Goal: Task Accomplishment & Management: Complete application form

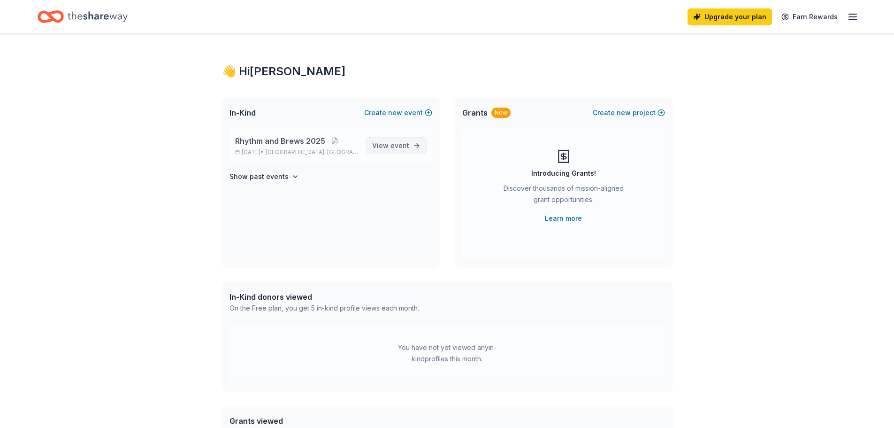
click at [375, 149] on span "View event" at bounding box center [390, 145] width 37 height 11
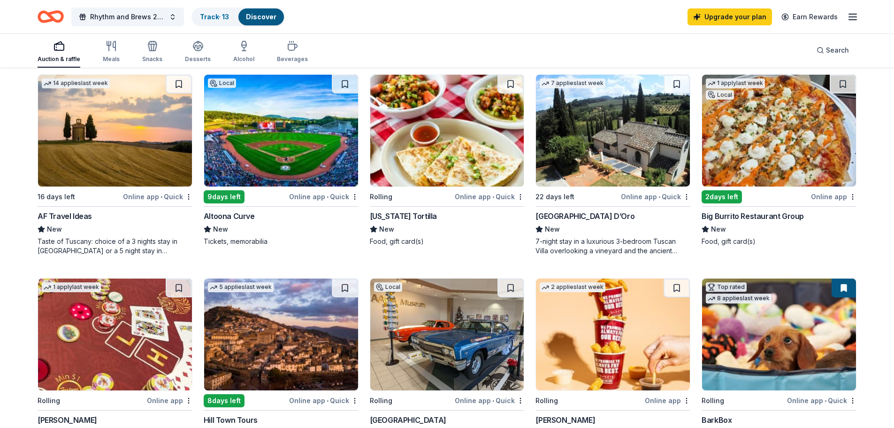
scroll to position [375, 0]
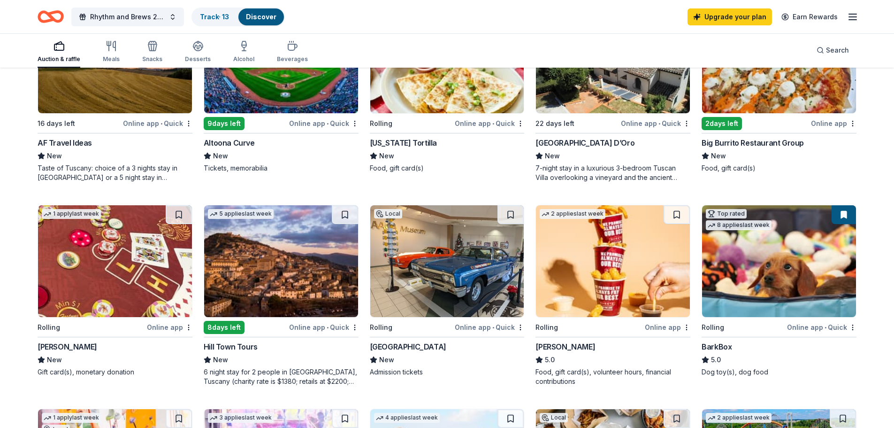
click at [61, 142] on div "AF Travel Ideas" at bounding box center [65, 142] width 54 height 11
click at [793, 326] on div "Online app • Quick" at bounding box center [821, 327] width 69 height 12
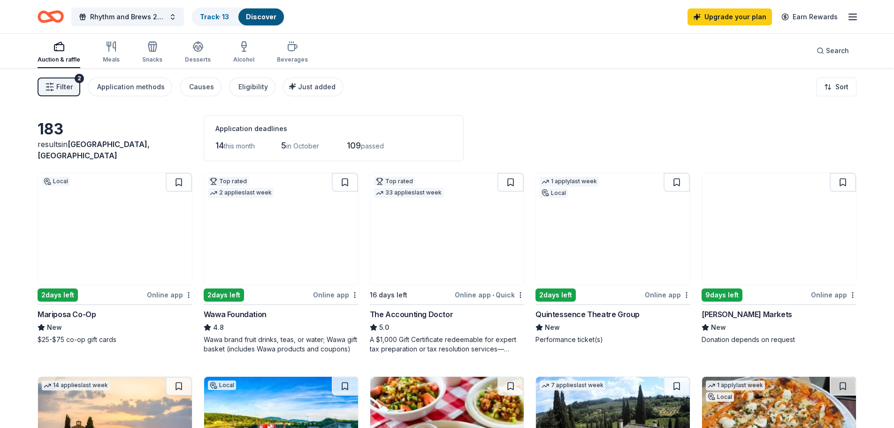
scroll to position [0, 0]
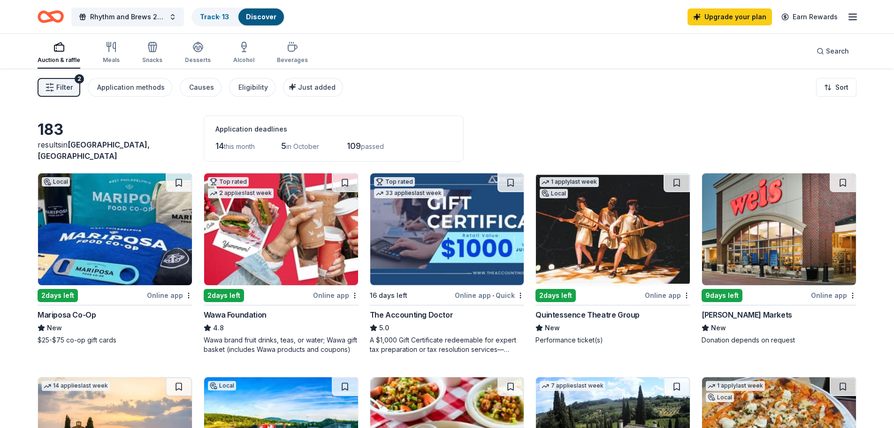
click at [224, 314] on div "Wawa Foundation" at bounding box center [235, 314] width 63 height 11
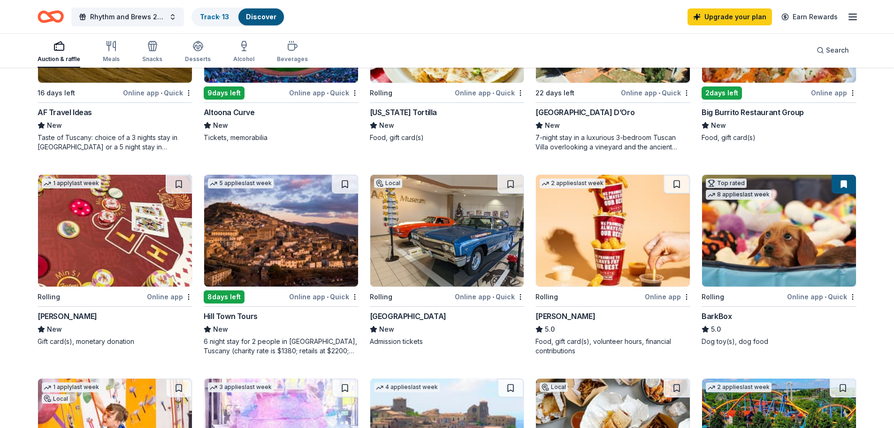
scroll to position [422, 0]
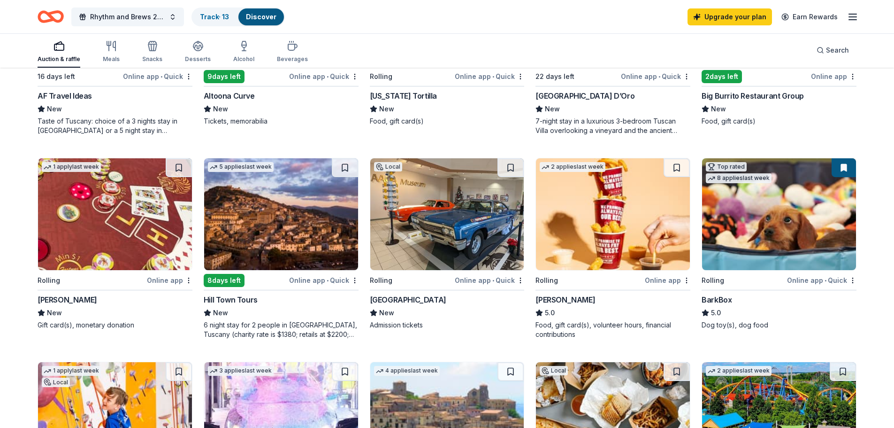
click at [408, 300] on div "AACA Museum" at bounding box center [408, 299] width 76 height 11
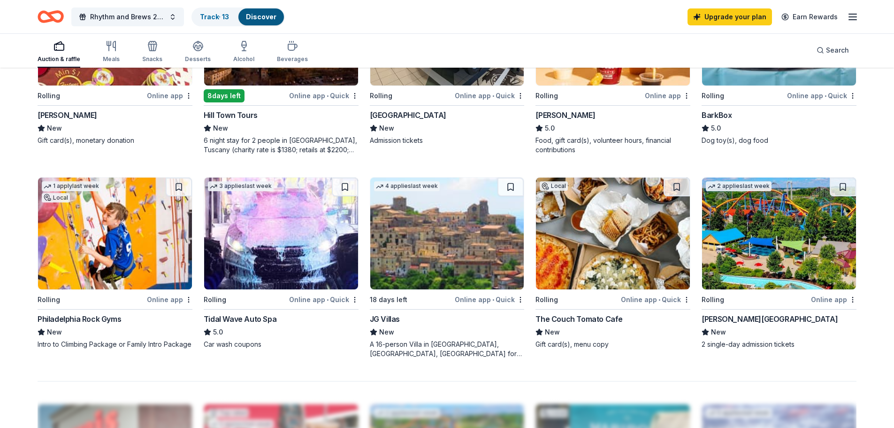
scroll to position [610, 0]
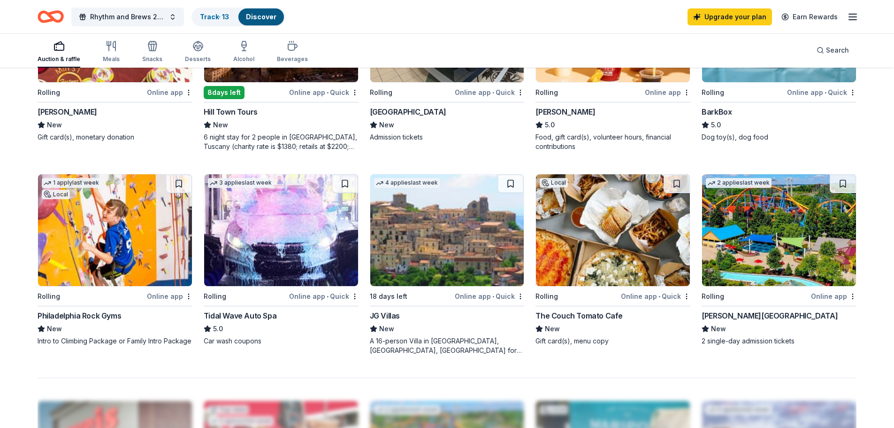
click at [775, 314] on div "Dorney Park & Wildwater Kingdom" at bounding box center [770, 315] width 136 height 11
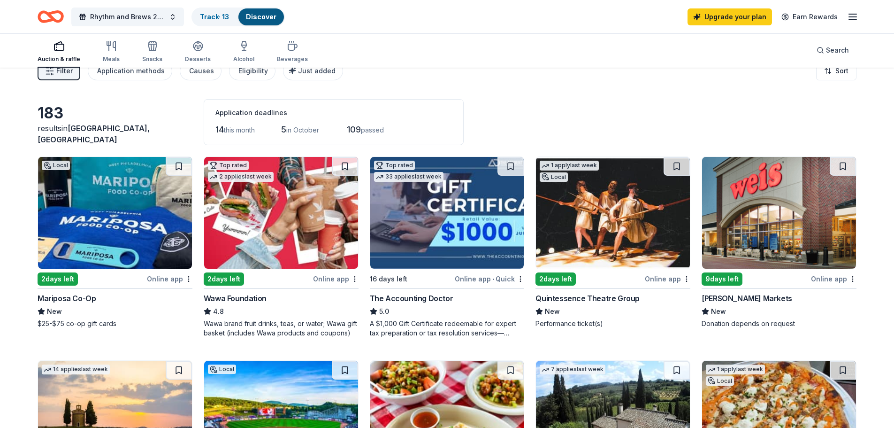
scroll to position [0, 0]
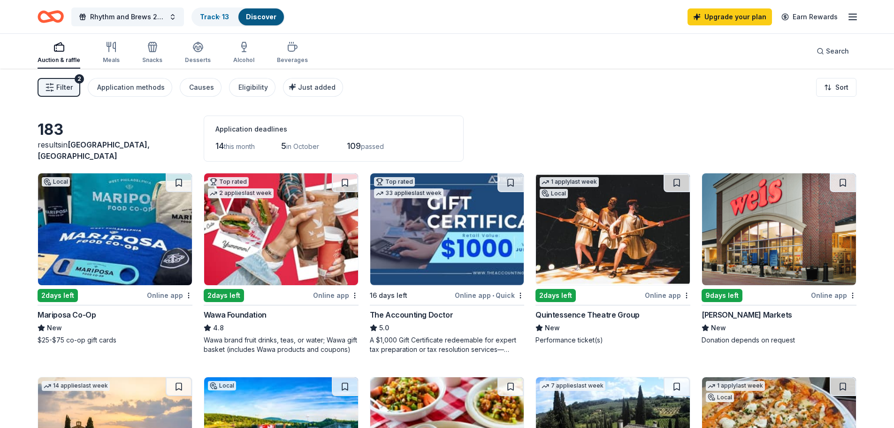
click at [561, 192] on div "Local" at bounding box center [554, 193] width 28 height 9
click at [660, 296] on div "Online app" at bounding box center [668, 295] width 46 height 12
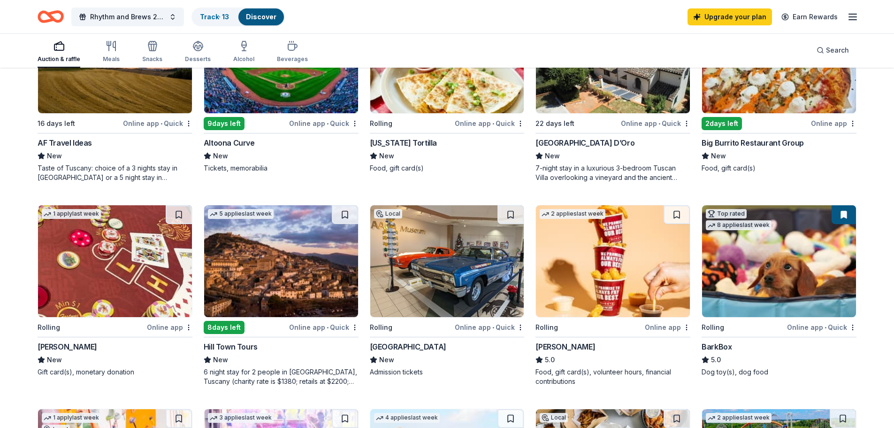
scroll to position [422, 0]
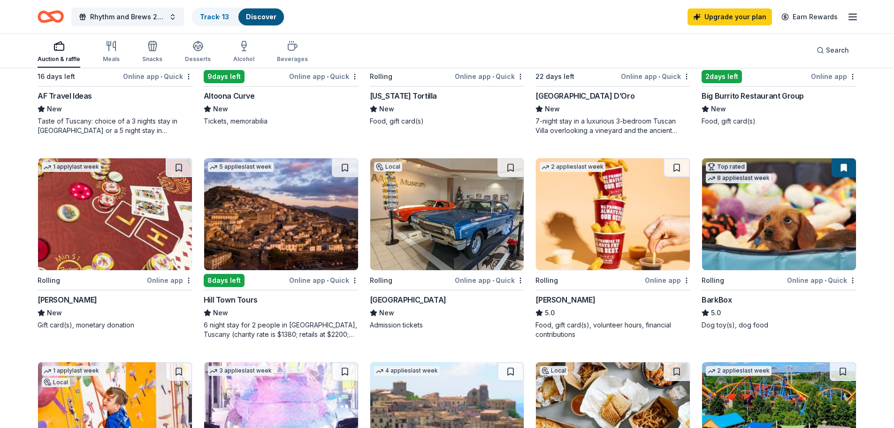
click at [433, 246] on img at bounding box center [447, 214] width 154 height 112
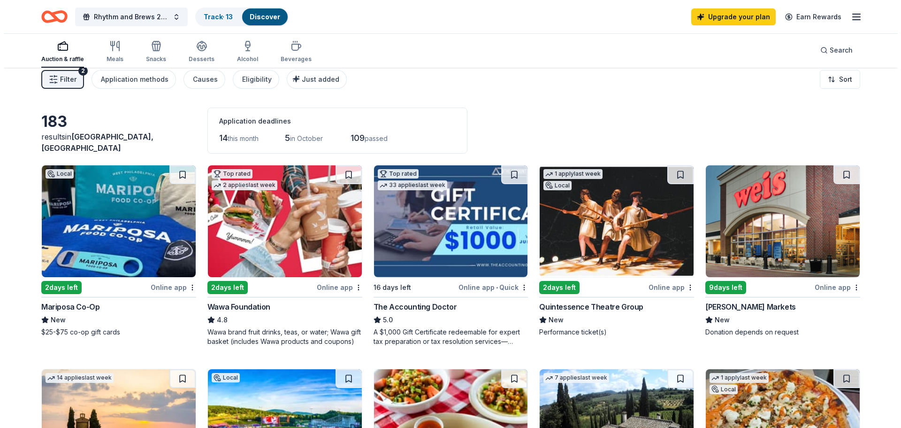
scroll to position [0, 0]
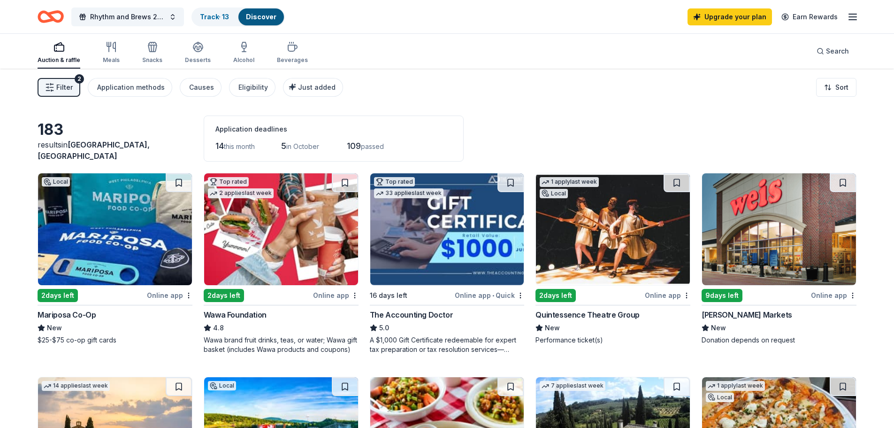
click at [60, 92] on span "Filter" at bounding box center [64, 87] width 16 height 11
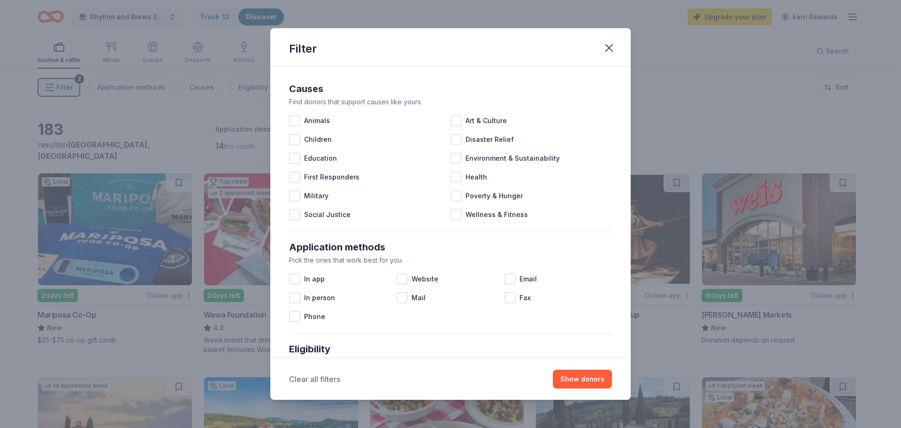
click at [314, 381] on button "Clear all filters" at bounding box center [314, 378] width 51 height 11
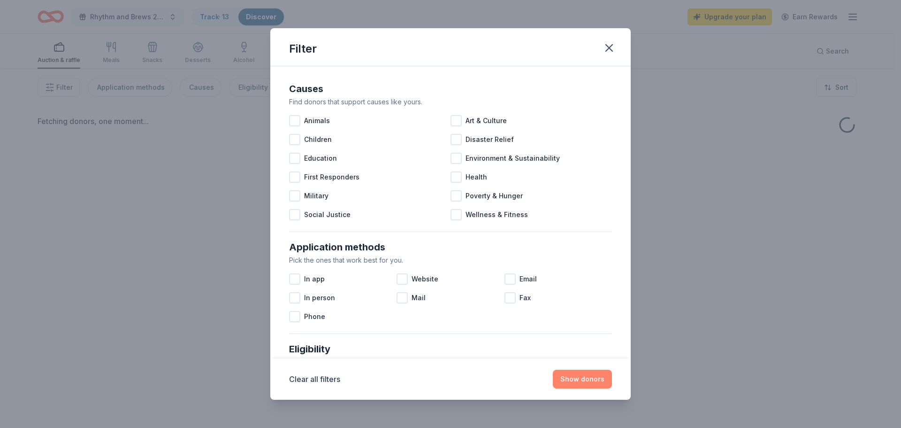
click at [594, 382] on button "Show donors" at bounding box center [582, 378] width 59 height 19
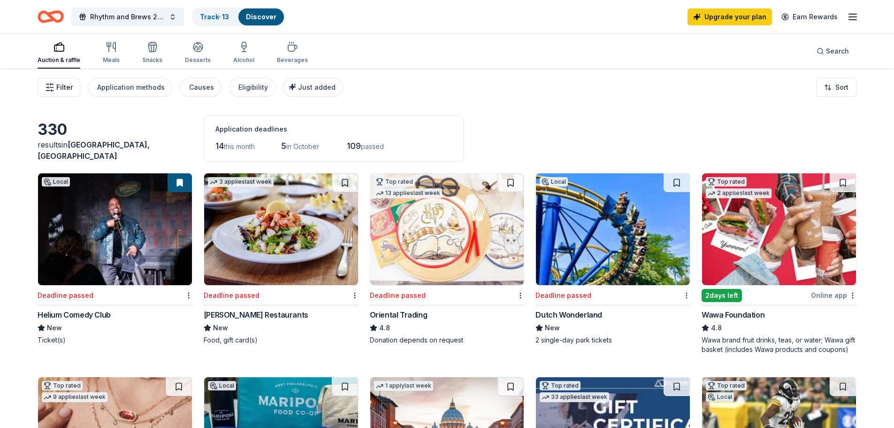
click at [72, 94] on button "Filter" at bounding box center [59, 87] width 43 height 19
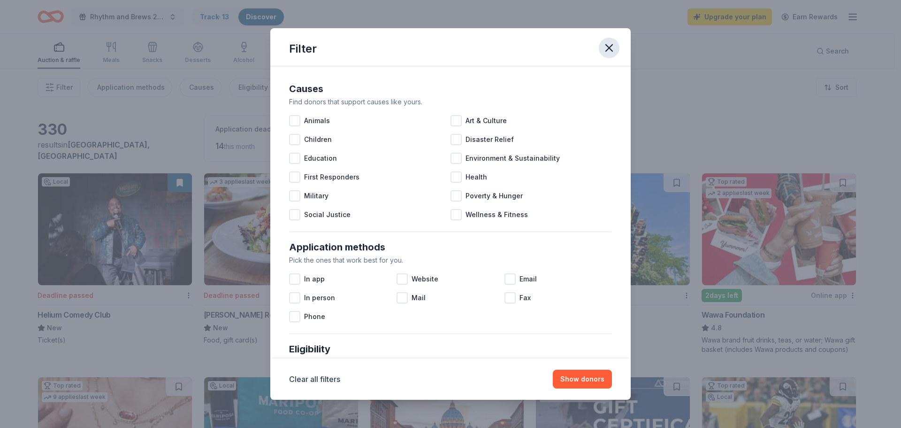
click at [605, 47] on icon "button" at bounding box center [609, 47] width 13 height 13
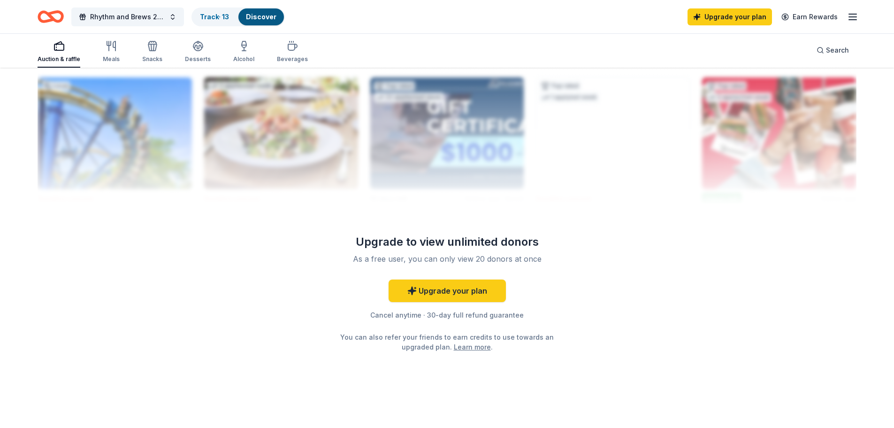
scroll to position [936, 0]
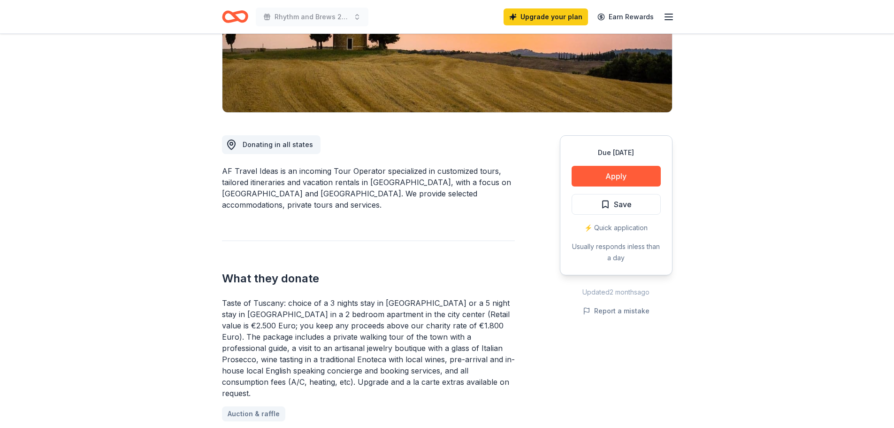
scroll to position [188, 0]
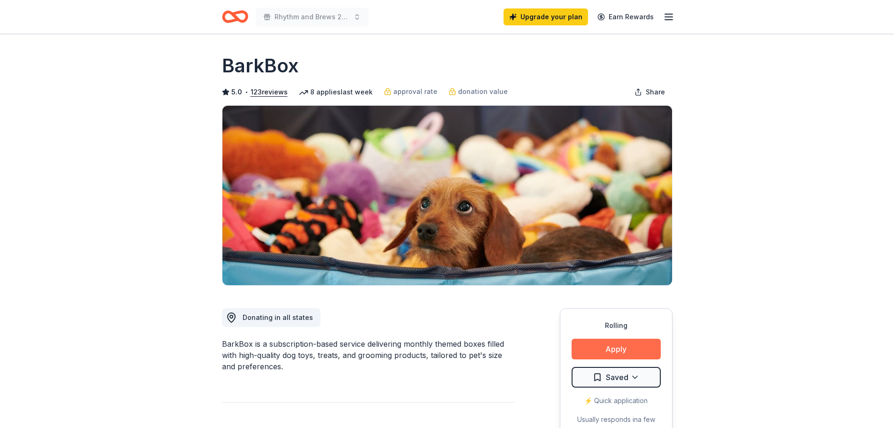
click at [608, 343] on button "Apply" at bounding box center [616, 348] width 89 height 21
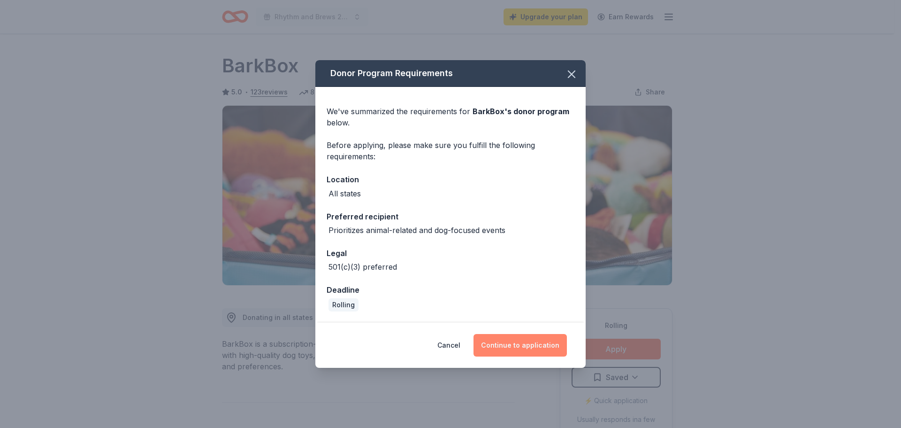
click at [554, 340] on button "Continue to application" at bounding box center [520, 345] width 93 height 23
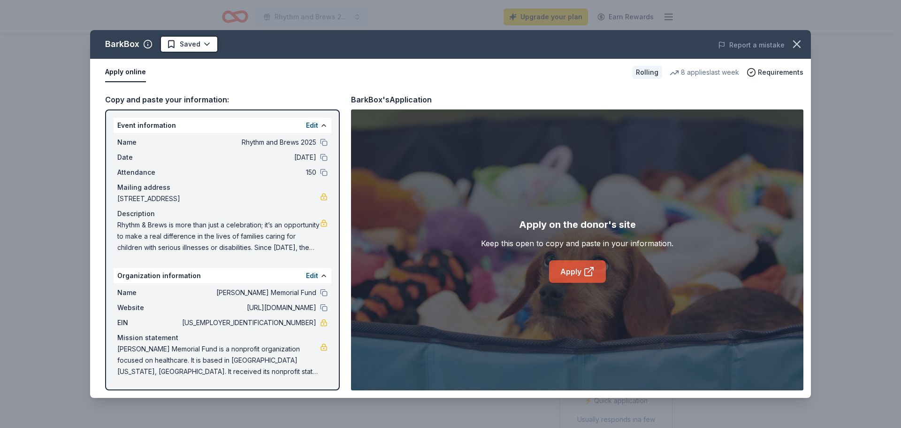
click at [576, 271] on link "Apply" at bounding box center [577, 271] width 57 height 23
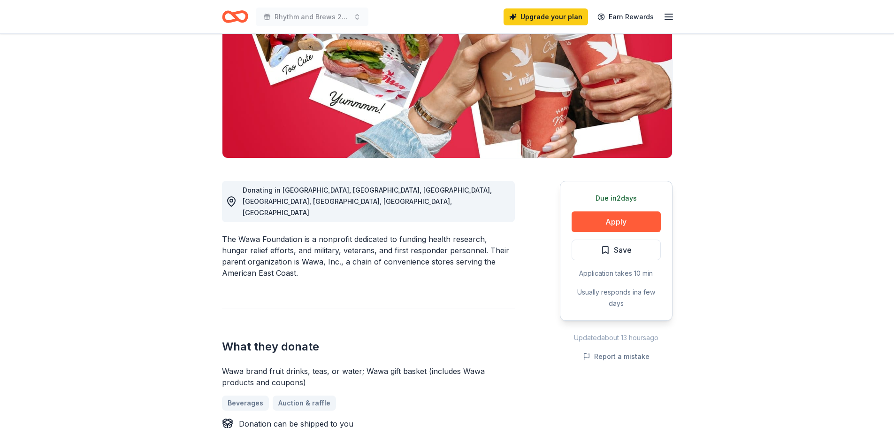
scroll to position [141, 0]
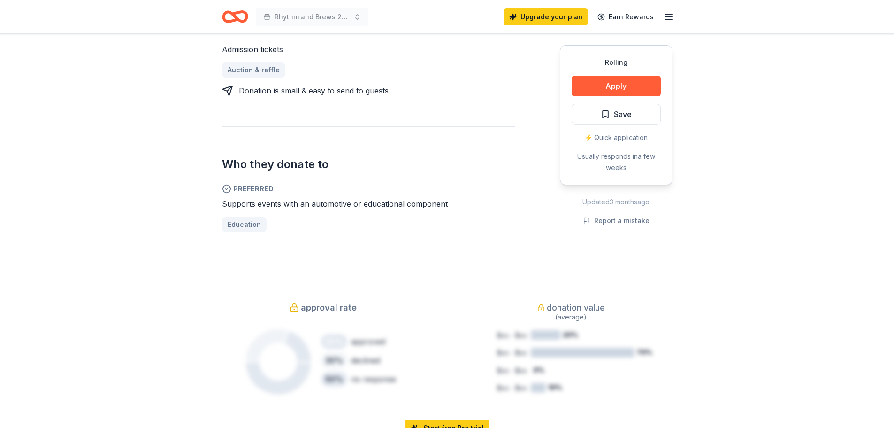
scroll to position [422, 0]
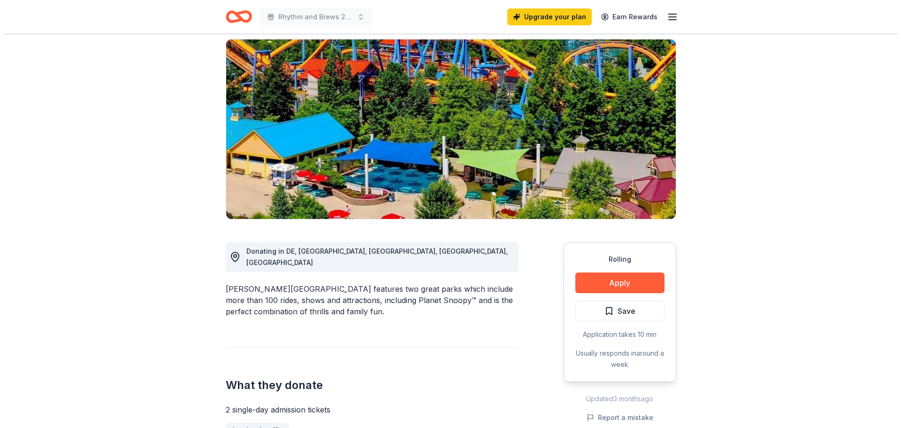
scroll to position [47, 0]
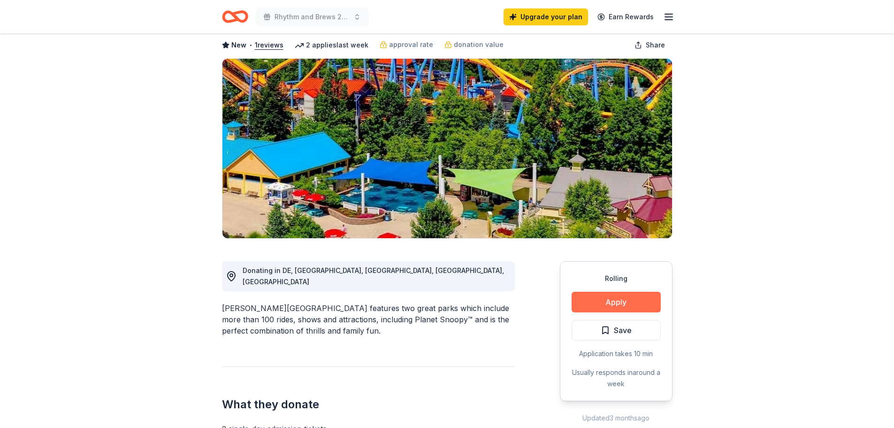
click at [633, 301] on button "Apply" at bounding box center [616, 301] width 89 height 21
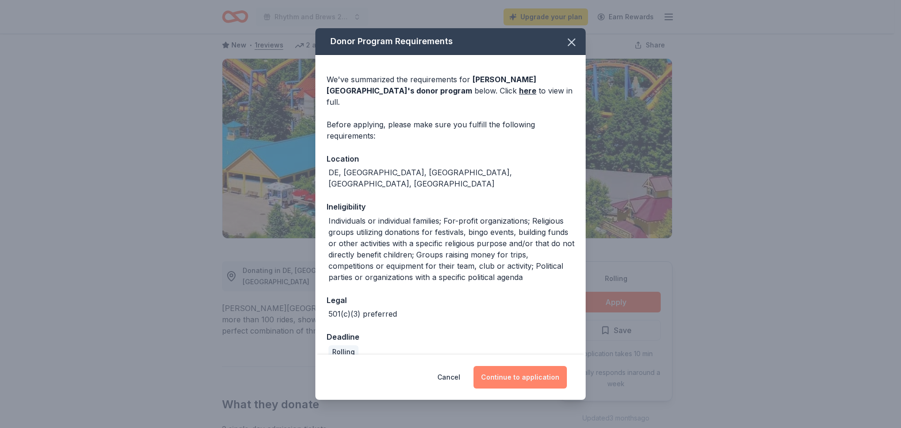
click at [530, 382] on button "Continue to application" at bounding box center [520, 377] width 93 height 23
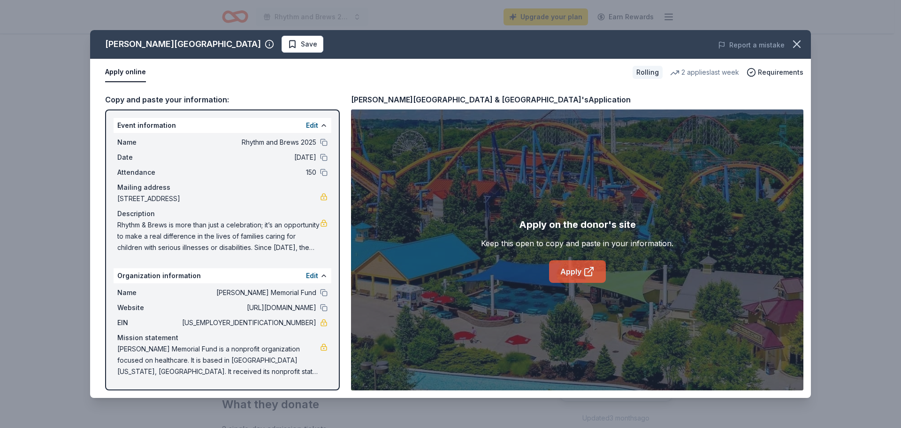
click at [570, 275] on link "Apply" at bounding box center [577, 271] width 57 height 23
drag, startPoint x: 316, startPoint y: 323, endPoint x: 277, endPoint y: 324, distance: 39.4
click at [277, 324] on div "EIN 23-2108560" at bounding box center [222, 322] width 210 height 11
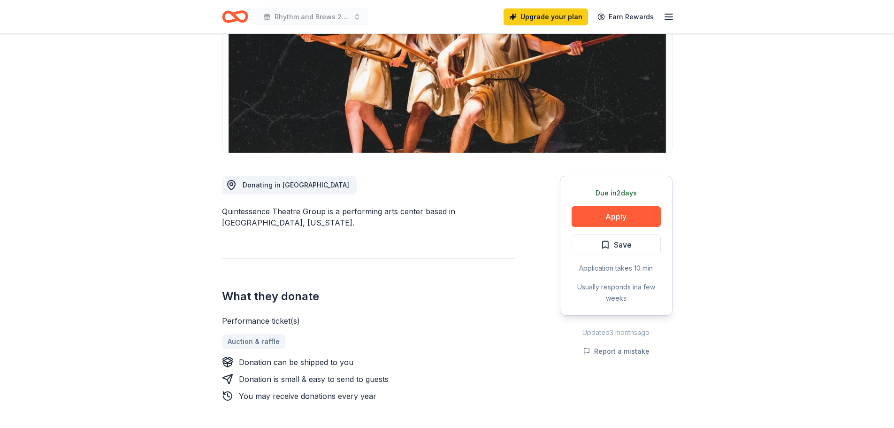
scroll to position [141, 0]
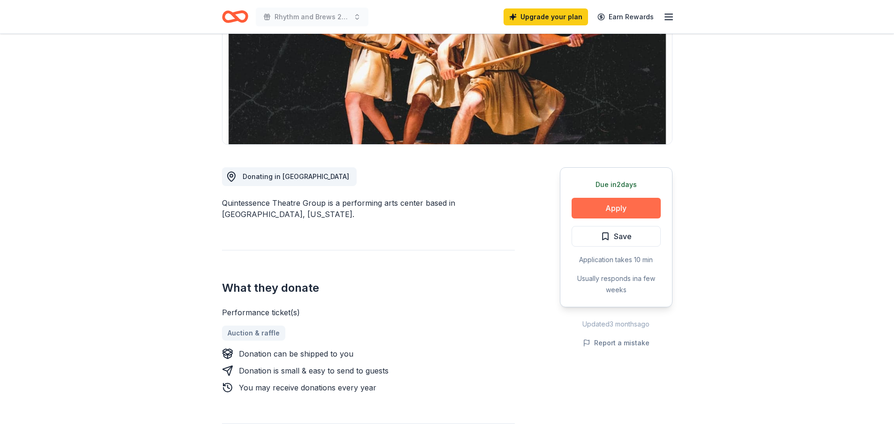
click at [620, 199] on button "Apply" at bounding box center [616, 208] width 89 height 21
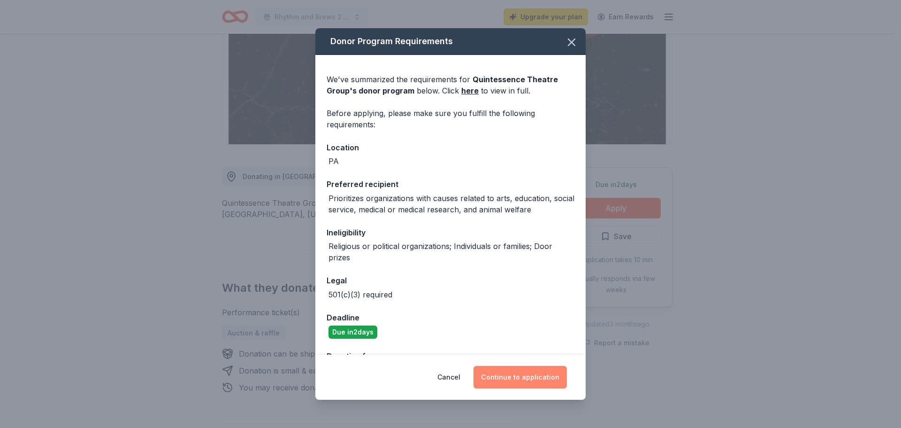
click at [541, 376] on button "Continue to application" at bounding box center [520, 377] width 93 height 23
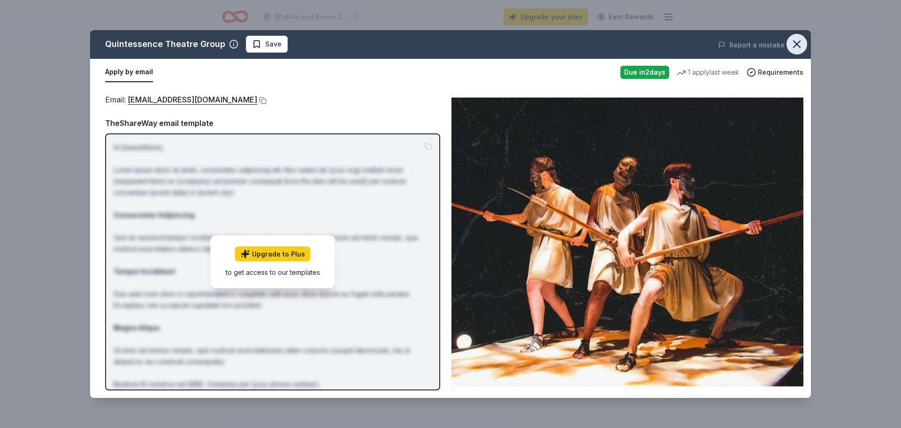
click at [795, 41] on icon "button" at bounding box center [796, 44] width 13 height 13
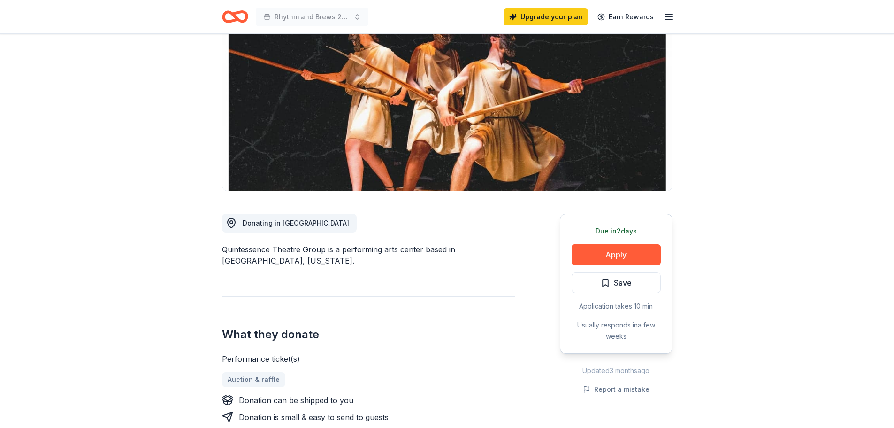
scroll to position [0, 0]
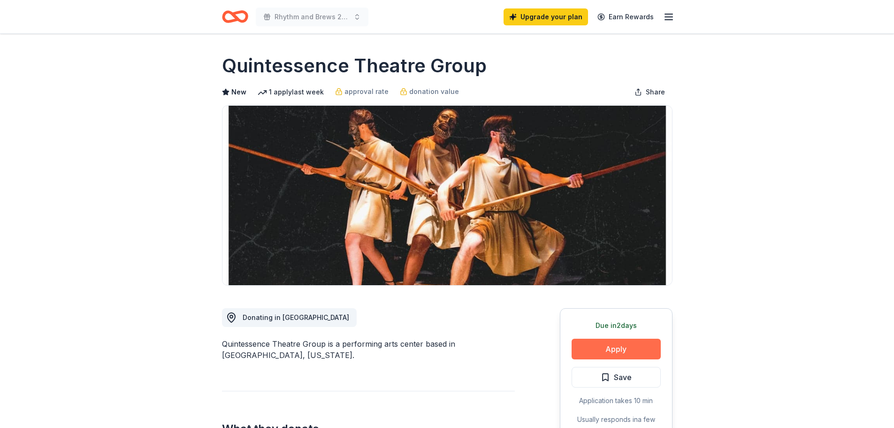
click at [599, 348] on button "Apply" at bounding box center [616, 348] width 89 height 21
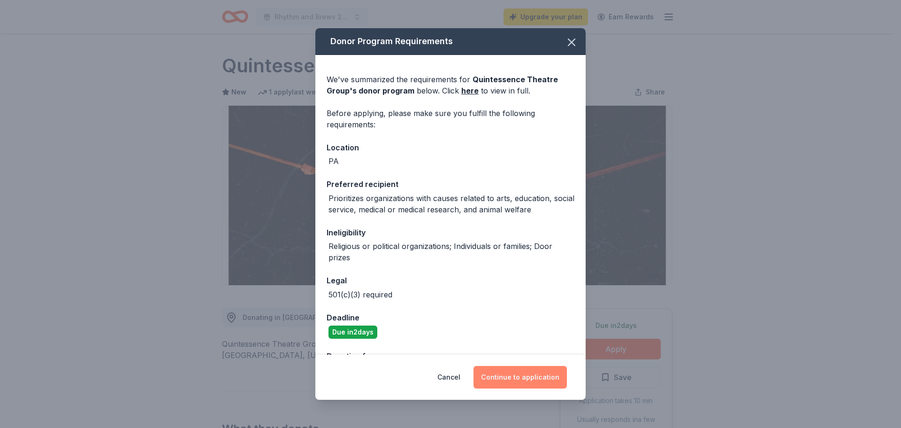
click at [506, 383] on button "Continue to application" at bounding box center [520, 377] width 93 height 23
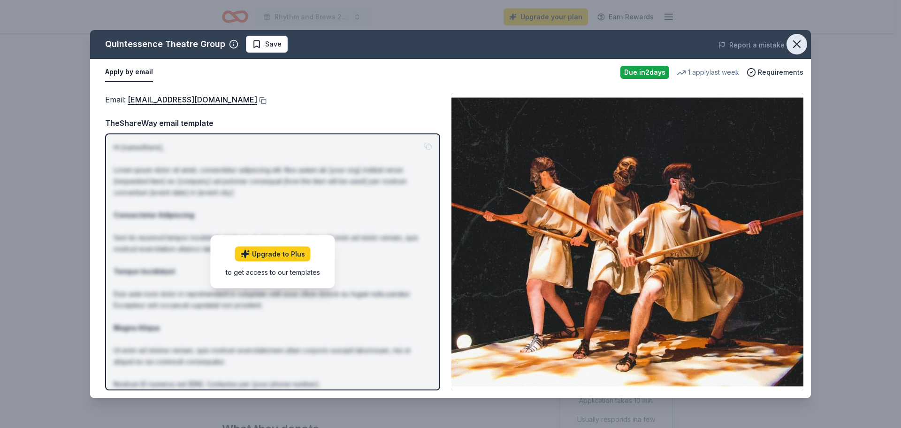
click at [797, 47] on icon "button" at bounding box center [796, 44] width 13 height 13
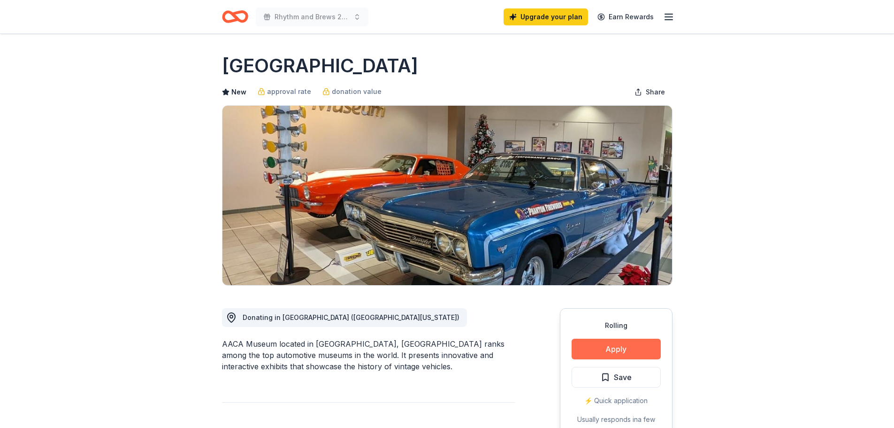
click at [603, 347] on button "Apply" at bounding box center [616, 348] width 89 height 21
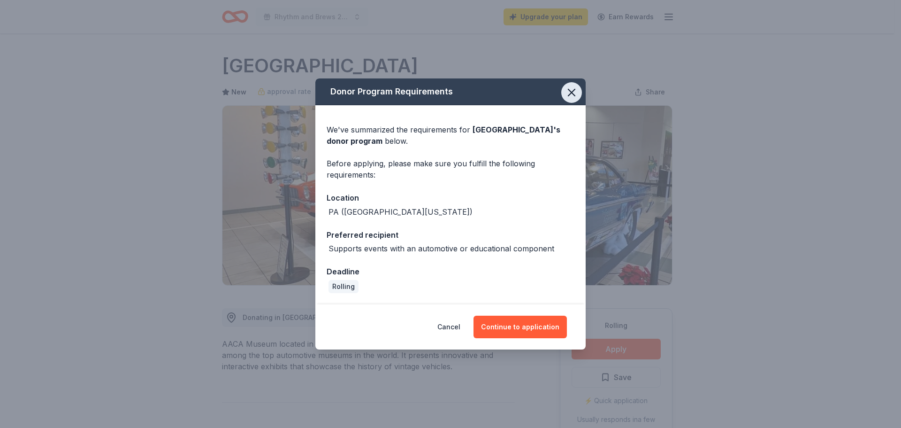
click at [569, 89] on icon "button" at bounding box center [571, 92] width 13 height 13
